Goal: Information Seeking & Learning: Check status

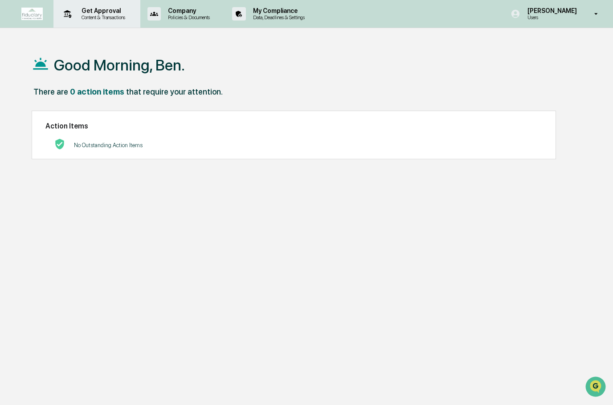
click at [107, 19] on html "Get Approval Content & Transactions Company Policies & Documents My Compliance …" at bounding box center [306, 202] width 613 height 405
click at [107, 19] on p "Content & Transactions" at bounding box center [101, 17] width 55 height 6
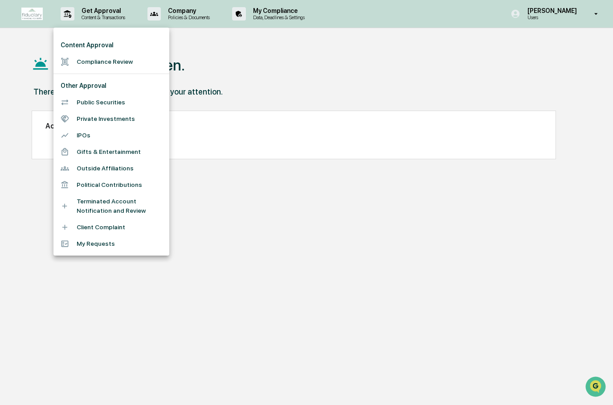
click at [171, 20] on div at bounding box center [306, 202] width 613 height 405
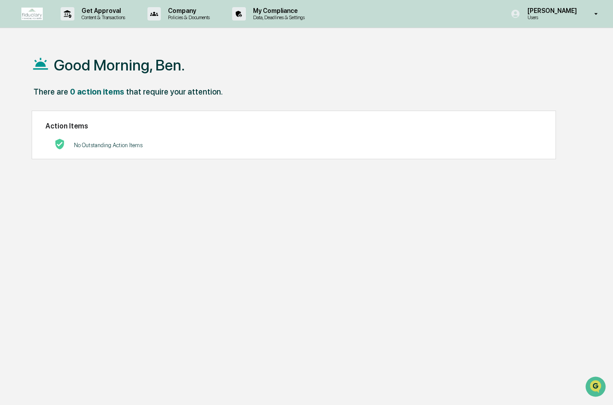
click at [171, 20] on p "Policies & Documents" at bounding box center [187, 17] width 53 height 6
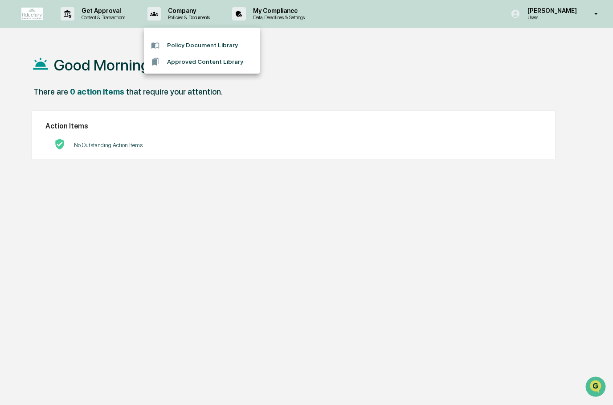
click at [259, 11] on div at bounding box center [306, 202] width 613 height 405
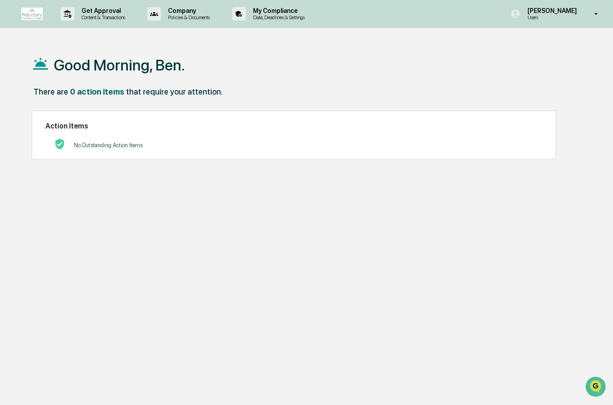
click at [259, 11] on p "My Compliance" at bounding box center [277, 10] width 63 height 7
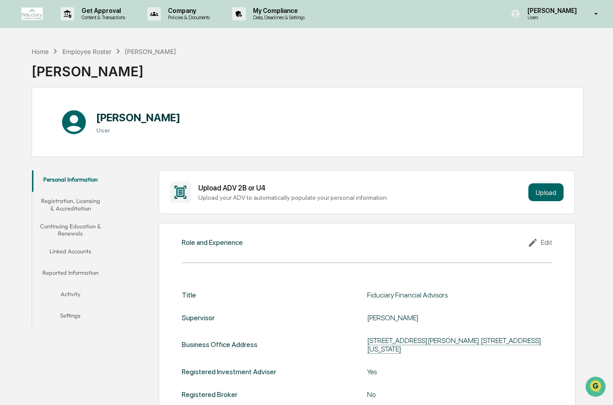
click at [92, 223] on button "Continuing Education & Renewals" at bounding box center [70, 229] width 77 height 25
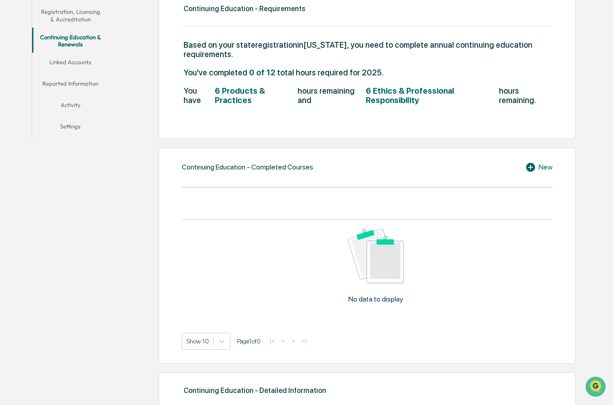
scroll to position [188, 0]
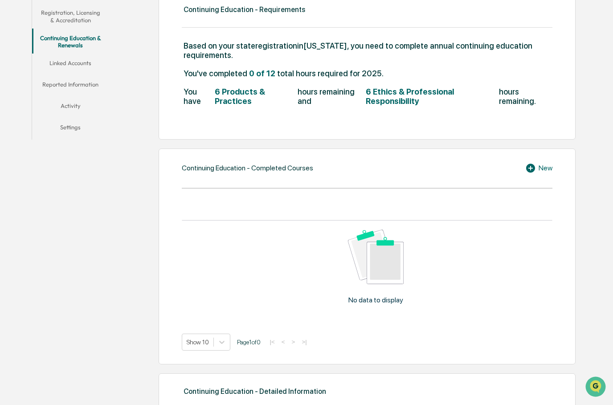
click at [535, 171] on icon at bounding box center [532, 168] width 13 height 11
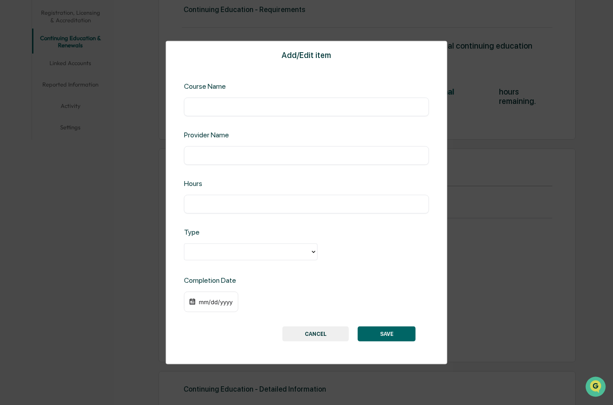
scroll to position [196, 0]
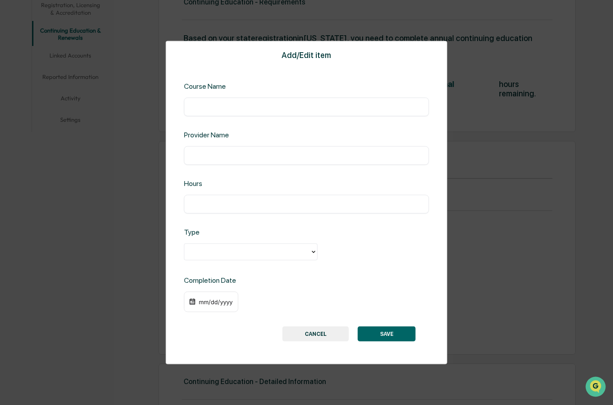
click at [320, 341] on button "CANCEL" at bounding box center [316, 333] width 66 height 15
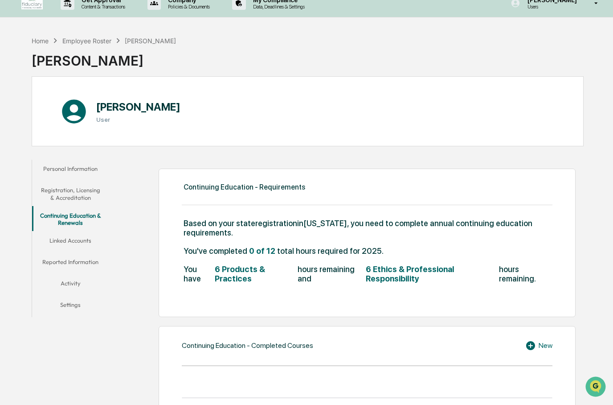
scroll to position [0, 0]
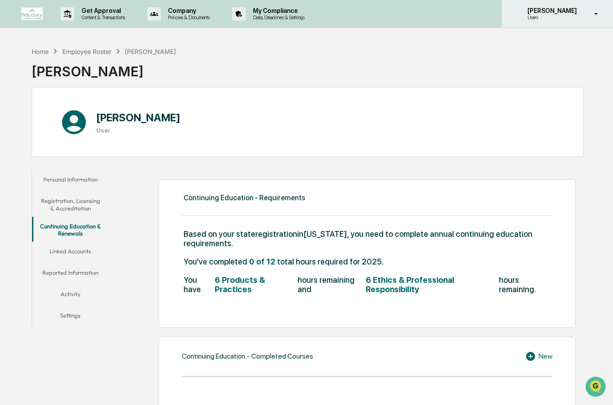
click at [596, 12] on icon at bounding box center [597, 14] width 16 height 8
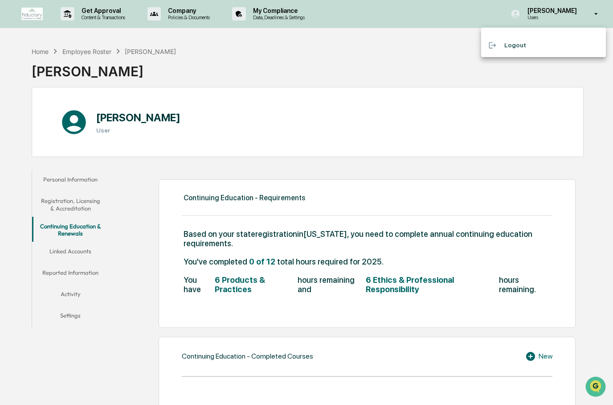
click at [261, 88] on div at bounding box center [306, 202] width 613 height 405
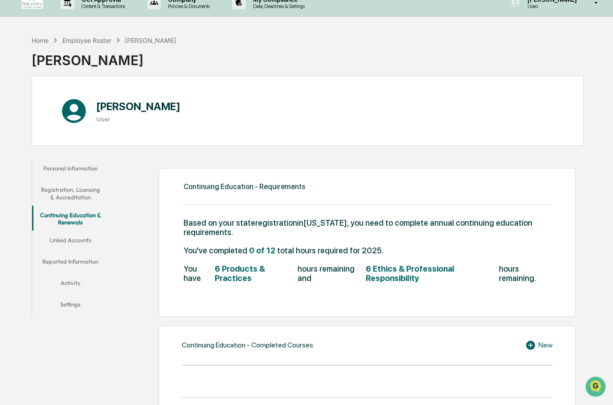
scroll to position [11, 0]
